Goal: Transaction & Acquisition: Purchase product/service

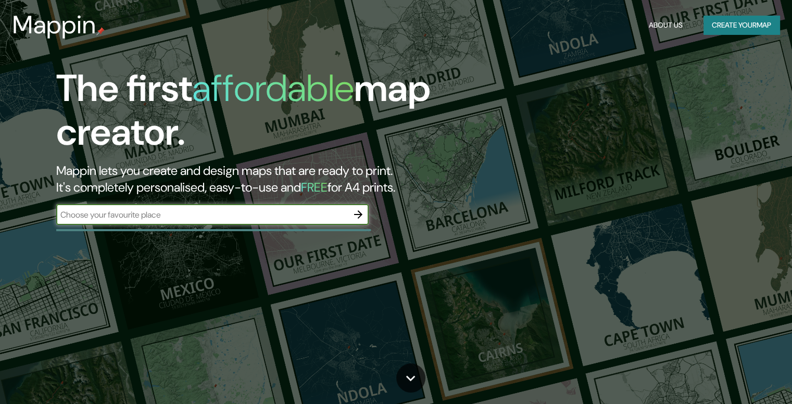
drag, startPoint x: 0, startPoint y: 0, endPoint x: 131, endPoint y: 214, distance: 251.2
click at [131, 214] on input "text" at bounding box center [202, 215] width 292 height 12
type input "[DOMAIN_NAME]"
click at [156, 225] on div "​" at bounding box center [212, 215] width 312 height 23
click at [153, 216] on input "text" at bounding box center [202, 215] width 292 height 12
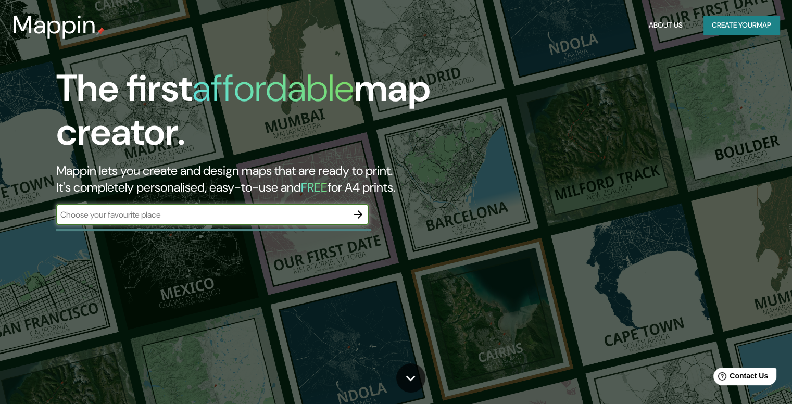
paste input "-23.584174067868634, -46.687805875552534"
type input "-23.584174067868634, -46.687805875552534"
click at [357, 214] on icon "button" at bounding box center [358, 214] width 8 height 8
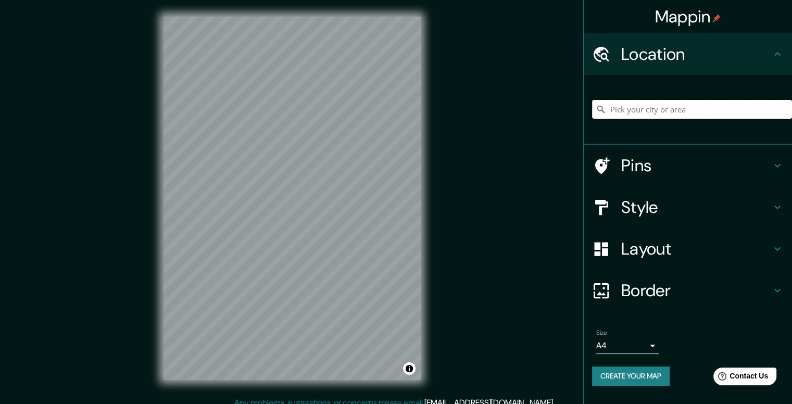
click at [643, 109] on input "Pick your city or area" at bounding box center [692, 109] width 200 height 19
paste input "-23.584174067868634, -46.687805875552534"
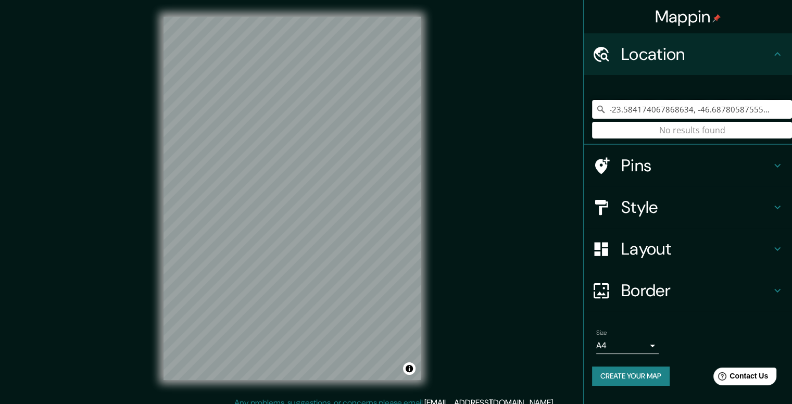
type input "-23.584174067868634, -46.687805875552534"
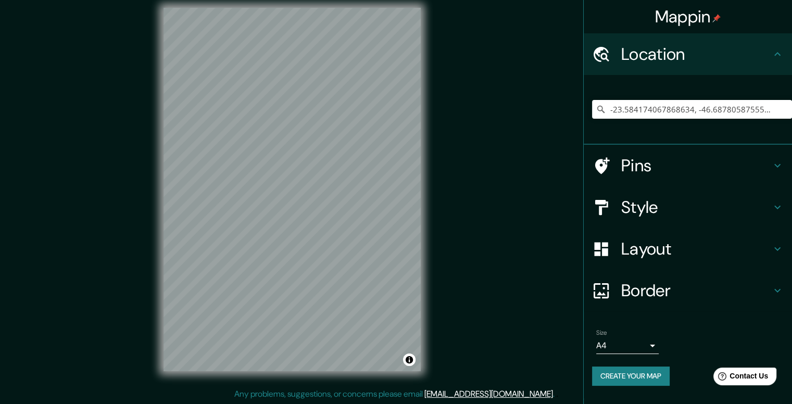
scroll to position [9, 0]
